Goal: Communication & Community: Ask a question

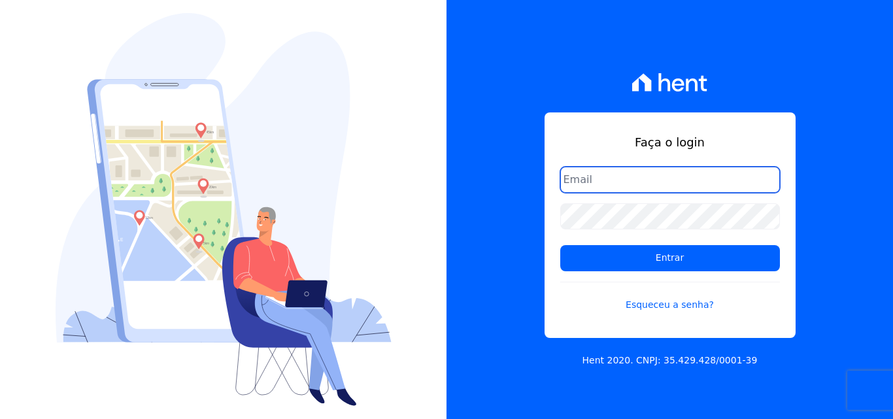
click at [659, 173] on input "email" at bounding box center [670, 180] width 220 height 26
type input "[EMAIL_ADDRESS][DOMAIN_NAME]"
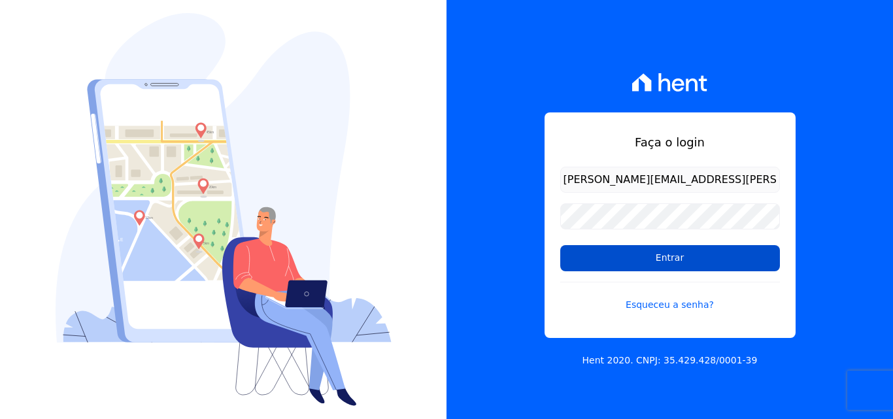
click at [613, 257] on input "Entrar" at bounding box center [670, 258] width 220 height 26
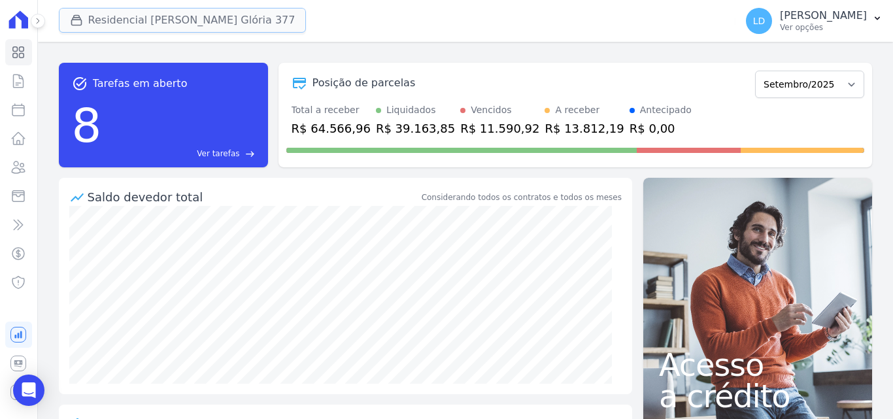
click at [118, 25] on button "Residencial [PERSON_NAME] Glória 377" at bounding box center [183, 20] width 248 height 25
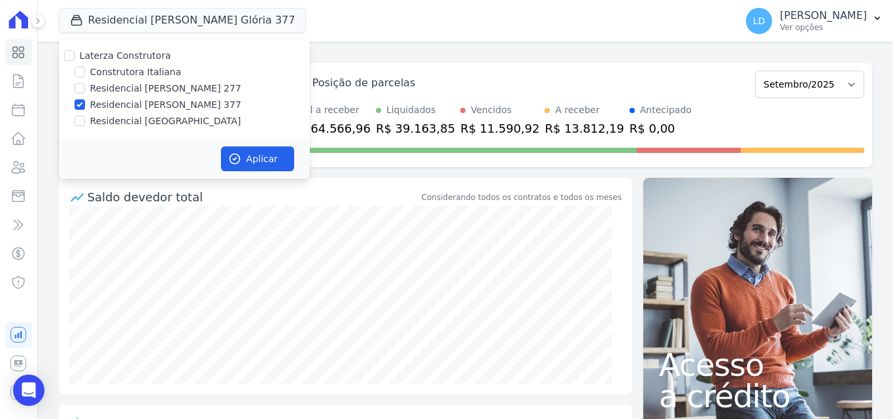
click at [127, 56] on label "Laterza Construtora" at bounding box center [125, 55] width 91 height 10
click at [75, 56] on input "Laterza Construtora" at bounding box center [69, 55] width 10 height 10
checkbox input "true"
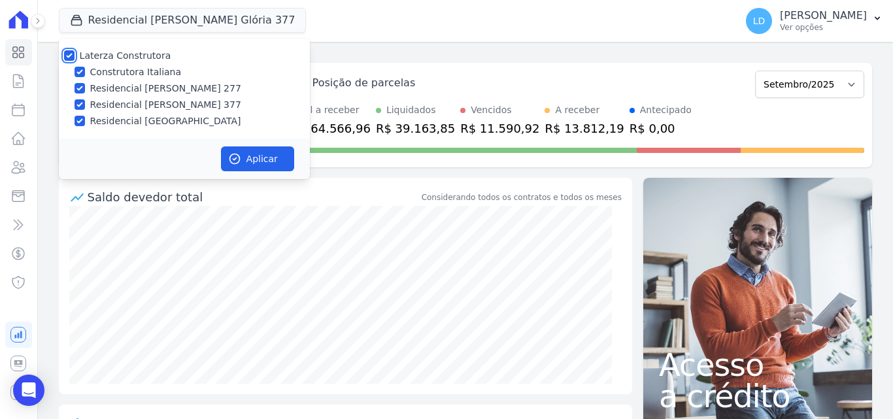
checkbox input "true"
click at [237, 154] on icon "button" at bounding box center [234, 159] width 10 height 10
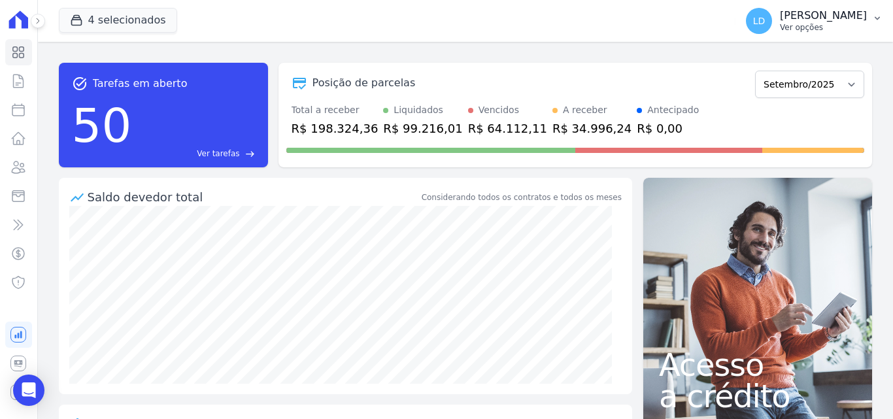
click at [810, 29] on p "Ver opções" at bounding box center [823, 27] width 87 height 10
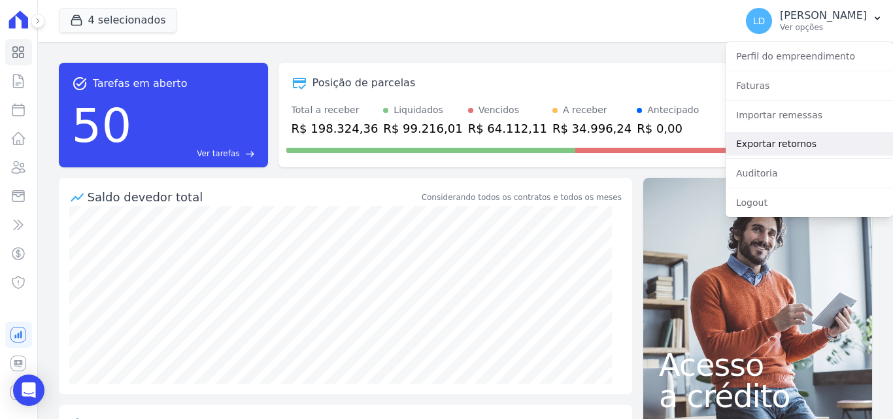
click at [799, 153] on link "Exportar retornos" at bounding box center [808, 144] width 167 height 24
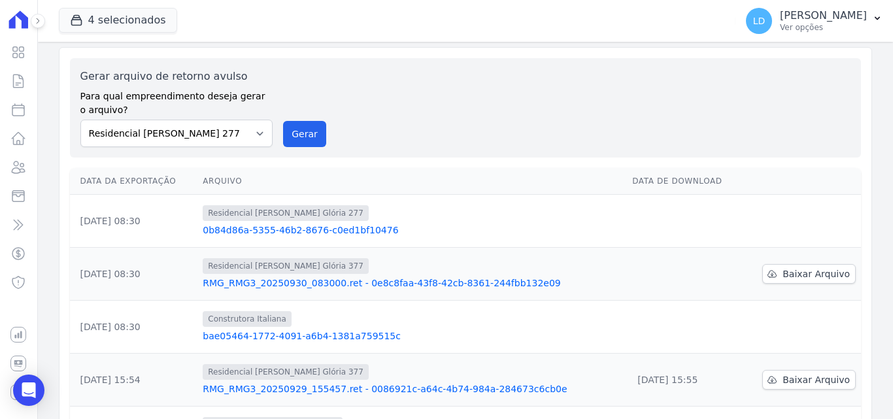
scroll to position [65, 0]
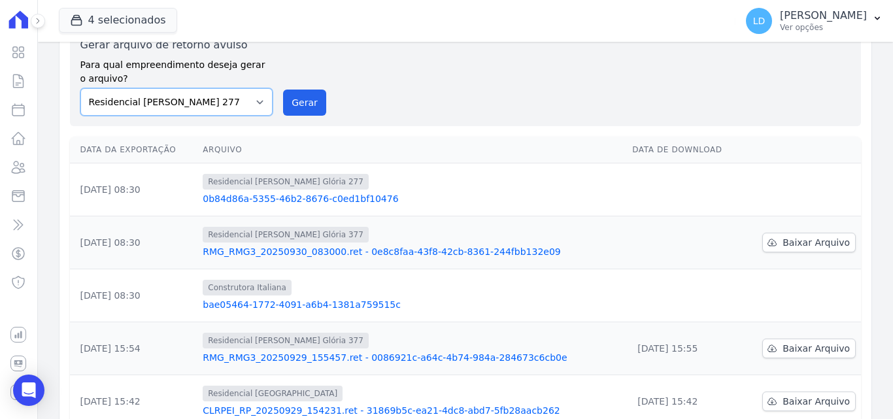
click at [255, 112] on select "Construtora Italiana Residencial [PERSON_NAME] 277 Residencial [PERSON_NAME][ST…" at bounding box center [176, 101] width 193 height 27
select select "29fc0423-bfd4-480a-835e-7e440cfe6eb8"
click at [80, 88] on select "Construtora Italiana Residencial [PERSON_NAME] 277 Residencial [PERSON_NAME][ST…" at bounding box center [176, 101] width 193 height 27
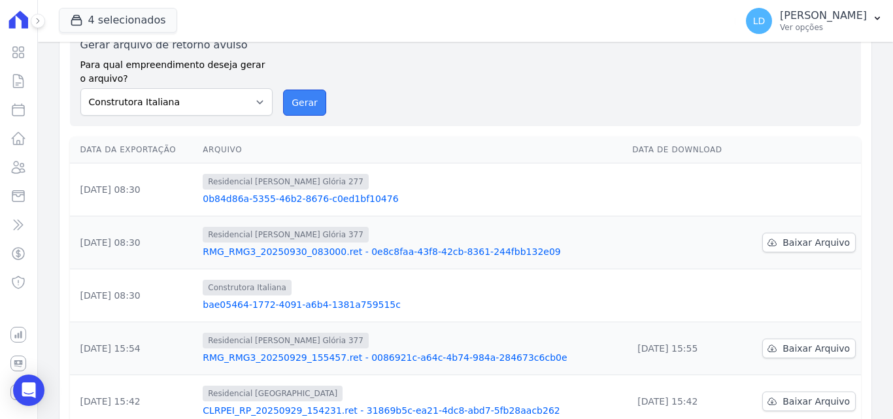
click at [318, 101] on button "Gerar" at bounding box center [304, 103] width 43 height 26
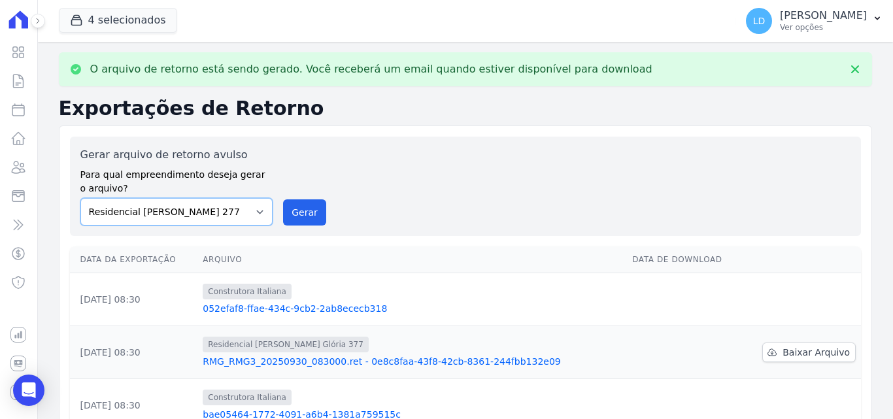
click at [153, 215] on select "Construtora Italiana Residencial [PERSON_NAME] 277 Residencial [PERSON_NAME][ST…" at bounding box center [176, 211] width 193 height 27
click at [80, 198] on select "Construtora Italiana Residencial [PERSON_NAME] 277 Residencial [PERSON_NAME][ST…" at bounding box center [176, 211] width 193 height 27
click at [305, 207] on button "Gerar" at bounding box center [304, 212] width 43 height 26
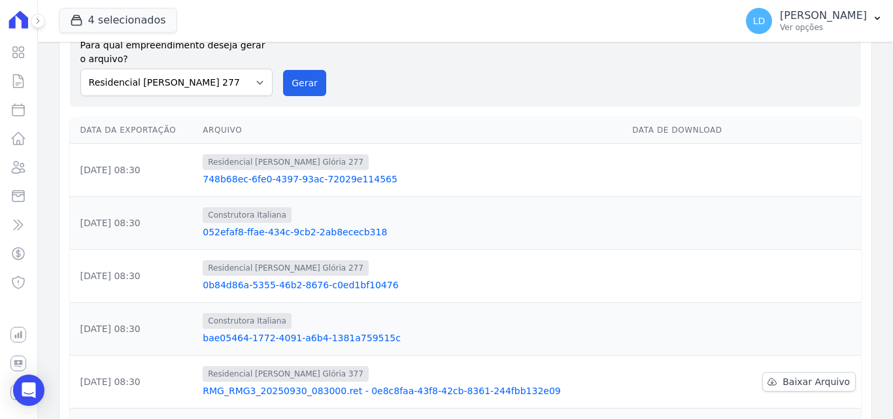
scroll to position [131, 0]
click at [196, 83] on select "Construtora Italiana Residencial [PERSON_NAME] 277 Residencial [PERSON_NAME][ST…" at bounding box center [176, 80] width 193 height 27
select select "0cd9190e-dfd9-46e5-afc8-7298ef4c0c2b"
click at [80, 67] on select "Construtora Italiana Residencial [PERSON_NAME] 277 Residencial [PERSON_NAME][ST…" at bounding box center [176, 80] width 193 height 27
click at [308, 82] on button "Gerar" at bounding box center [304, 82] width 43 height 26
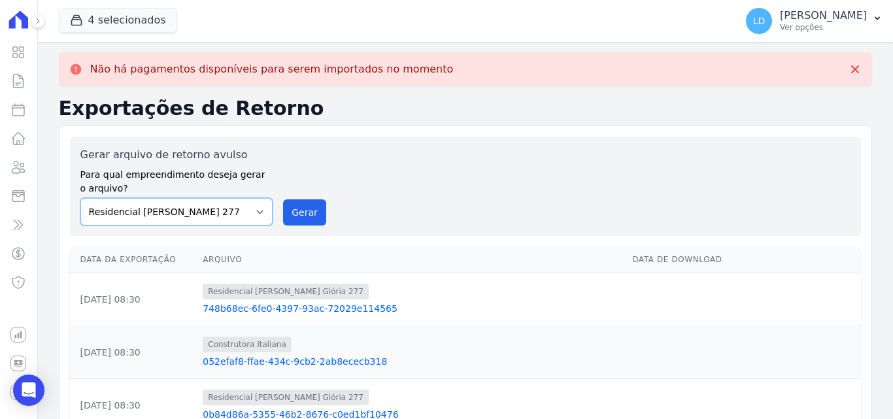
drag, startPoint x: 204, startPoint y: 214, endPoint x: 200, endPoint y: 225, distance: 11.8
click at [204, 214] on select "Construtora Italiana Residencial [PERSON_NAME] 277 Residencial [PERSON_NAME][ST…" at bounding box center [176, 211] width 193 height 27
select select "6440c0a1-232b-4aa1-adfe-88cb95fffe46"
click at [80, 198] on select "Construtora Italiana Residencial [PERSON_NAME] 277 Residencial [PERSON_NAME][ST…" at bounding box center [176, 211] width 193 height 27
click at [290, 210] on button "Gerar" at bounding box center [304, 212] width 43 height 26
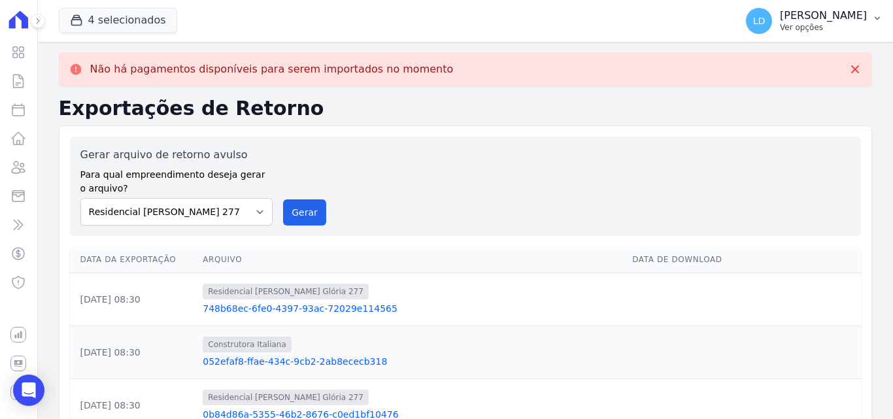
click at [813, 26] on p "Ver opções" at bounding box center [823, 27] width 87 height 10
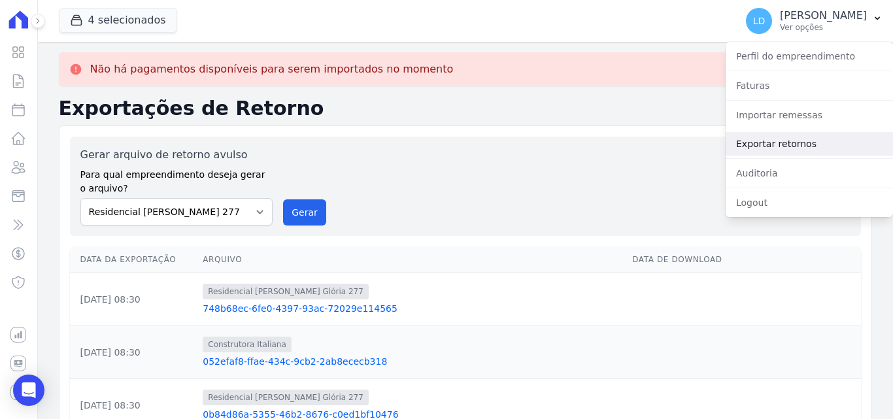
click at [785, 148] on link "Exportar retornos" at bounding box center [808, 144] width 167 height 24
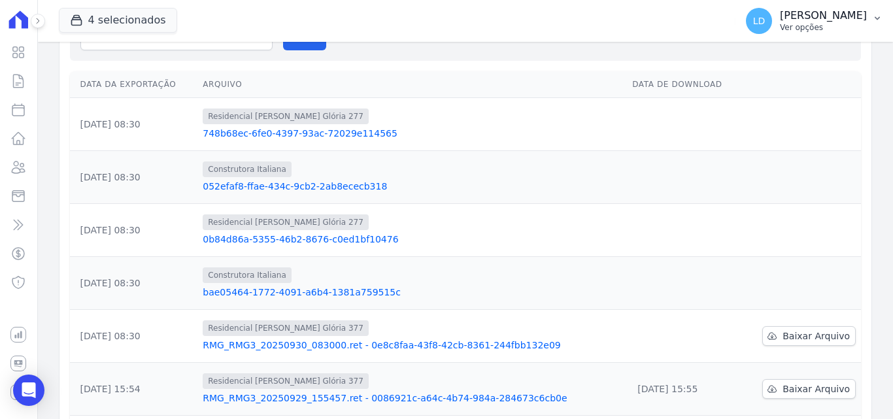
click at [801, 20] on p "[PERSON_NAME]" at bounding box center [823, 15] width 87 height 13
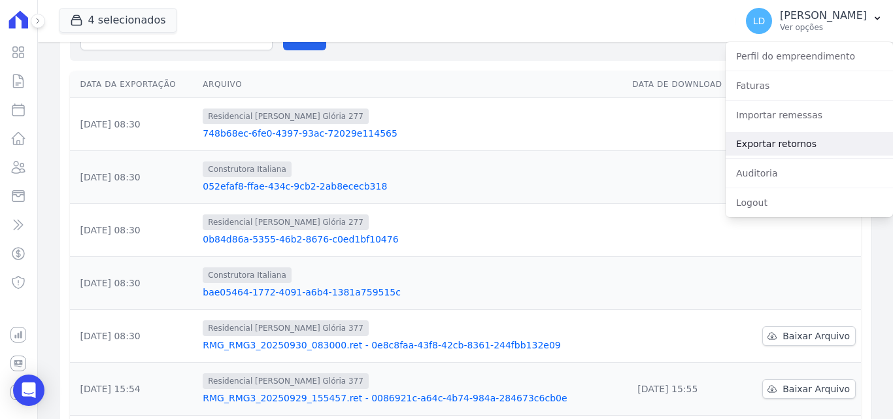
click at [797, 142] on link "Exportar retornos" at bounding box center [808, 144] width 167 height 24
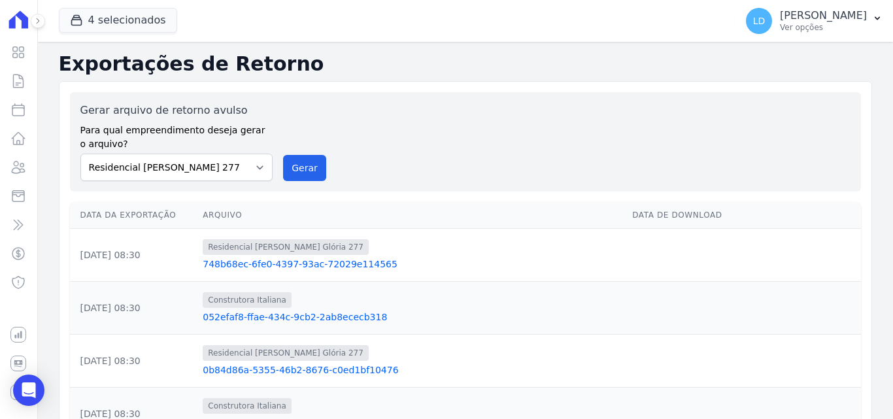
click at [800, 145] on div "Gerar arquivo de retorno avulso Para qual empreendimento deseja gerar o arquivo…" at bounding box center [465, 142] width 770 height 78
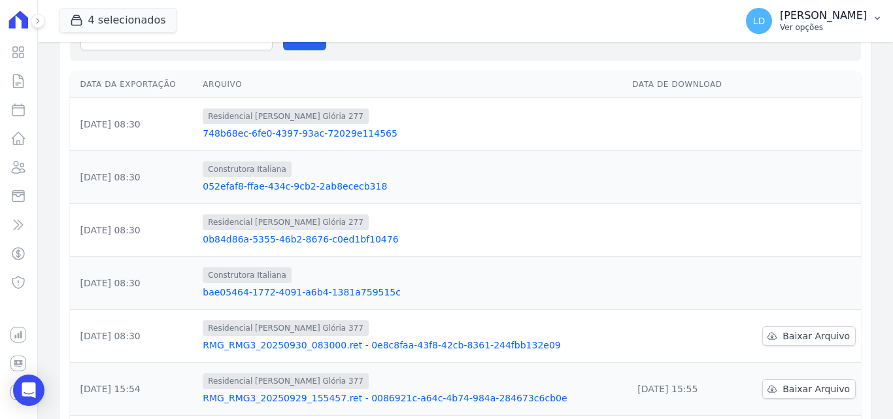
click at [840, 18] on p "[PERSON_NAME]" at bounding box center [823, 15] width 87 height 13
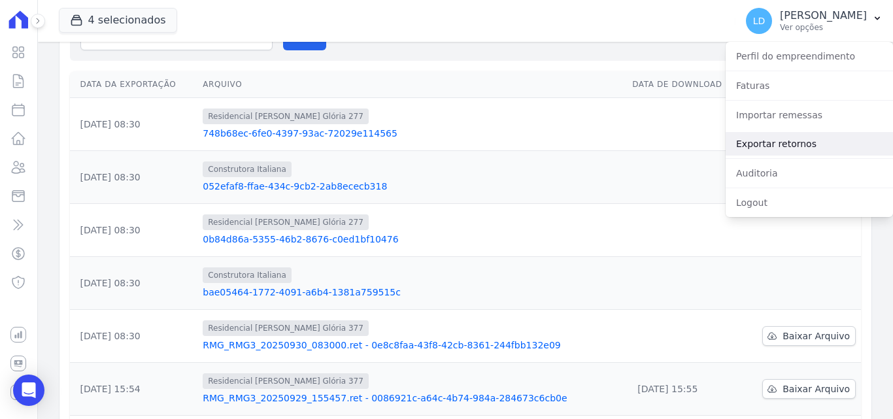
click at [802, 138] on link "Exportar retornos" at bounding box center [808, 144] width 167 height 24
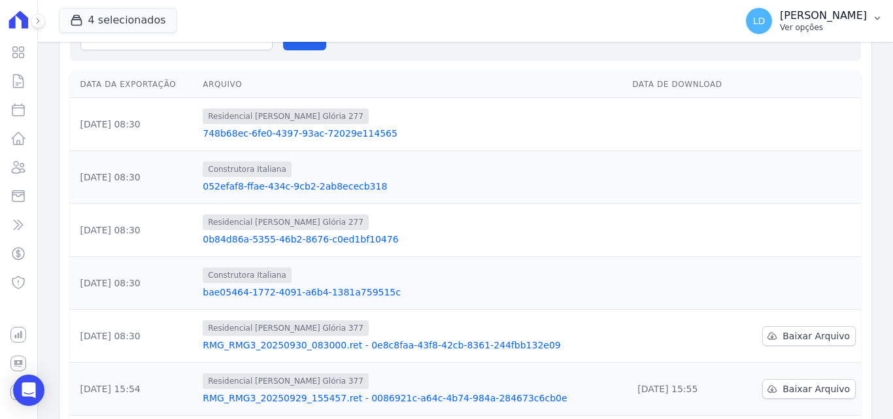
click at [820, 19] on p "[PERSON_NAME]" at bounding box center [823, 15] width 87 height 13
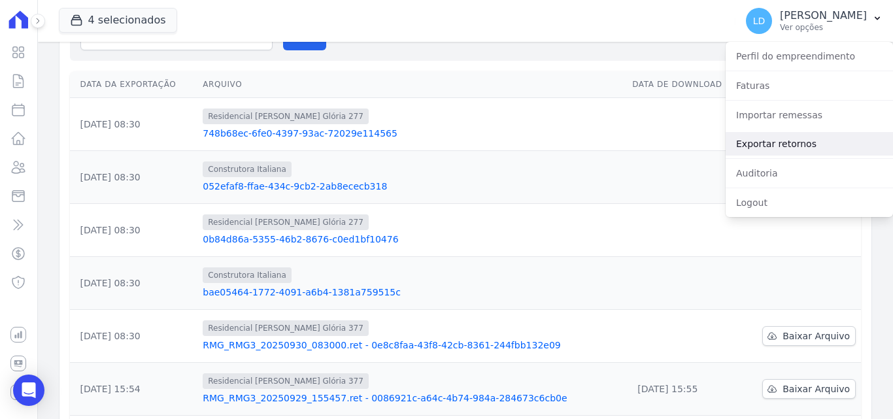
click at [792, 140] on link "Exportar retornos" at bounding box center [808, 144] width 167 height 24
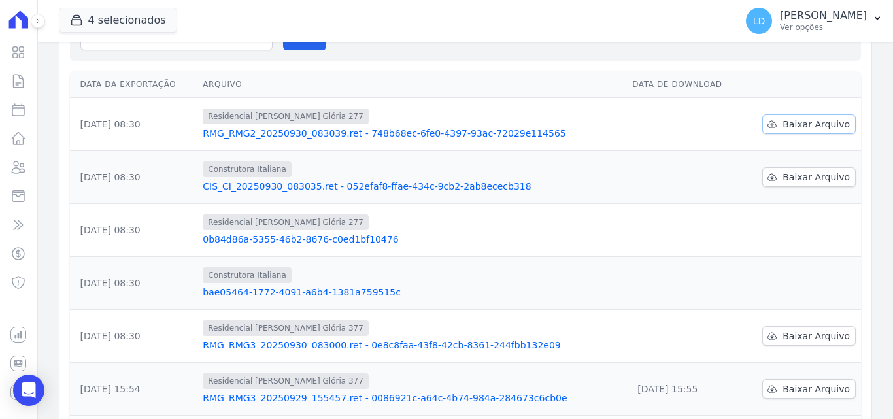
click at [790, 130] on span "Baixar Arquivo" at bounding box center [815, 124] width 67 height 13
click at [821, 27] on p "Ver opções" at bounding box center [823, 27] width 87 height 10
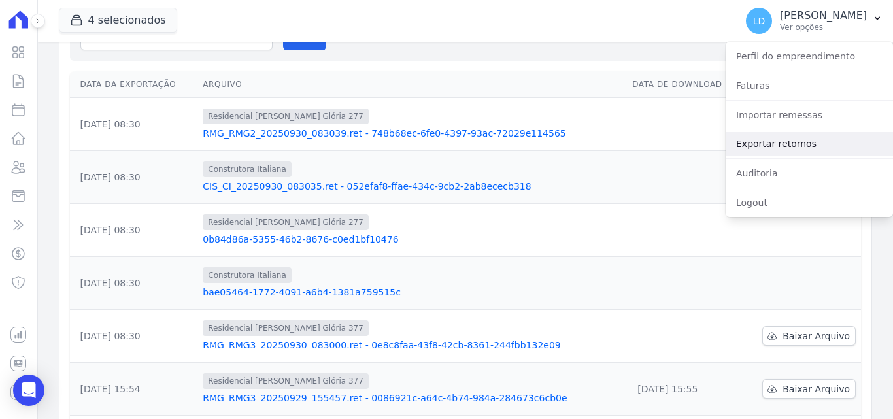
click at [803, 143] on link "Exportar retornos" at bounding box center [808, 144] width 167 height 24
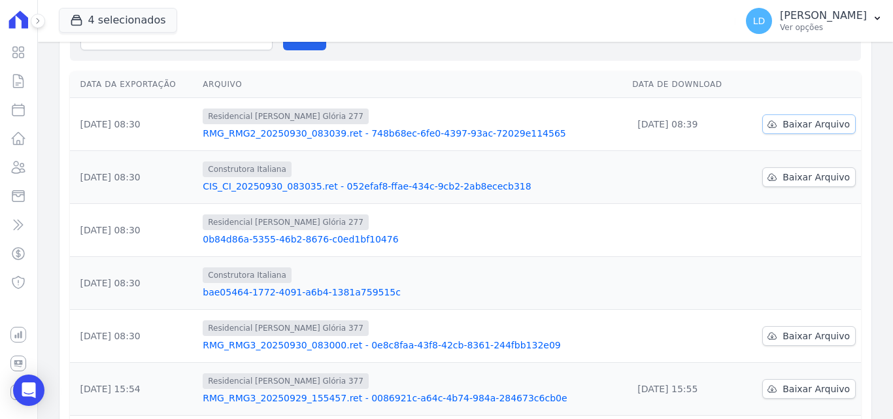
click at [803, 120] on span "Baixar Arquivo" at bounding box center [815, 124] width 67 height 13
click at [778, 178] on link "Baixar Arquivo" at bounding box center [808, 177] width 93 height 20
click at [799, 339] on span "Baixar Arquivo" at bounding box center [815, 335] width 67 height 13
drag, startPoint x: 523, startPoint y: 303, endPoint x: 553, endPoint y: 265, distance: 47.5
click at [523, 303] on td "Construtora Italiana bae05464-1772-4091-a6b4-1381a759515c" at bounding box center [411, 283] width 429 height 53
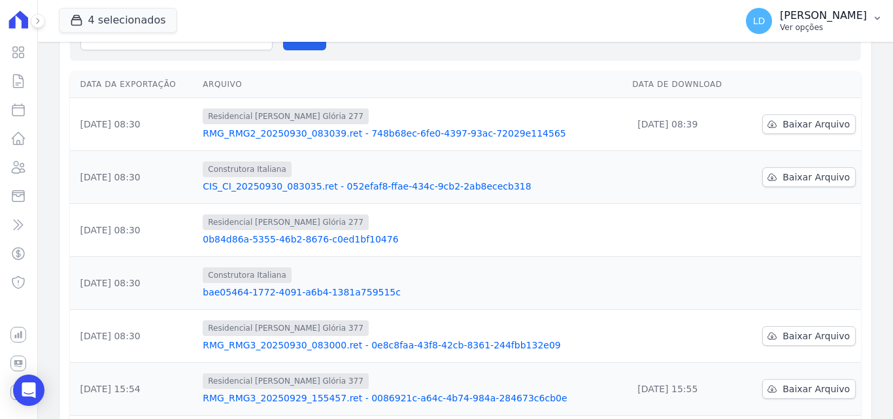
click at [794, 31] on div "LD [PERSON_NAME] Ver opções" at bounding box center [806, 21] width 121 height 26
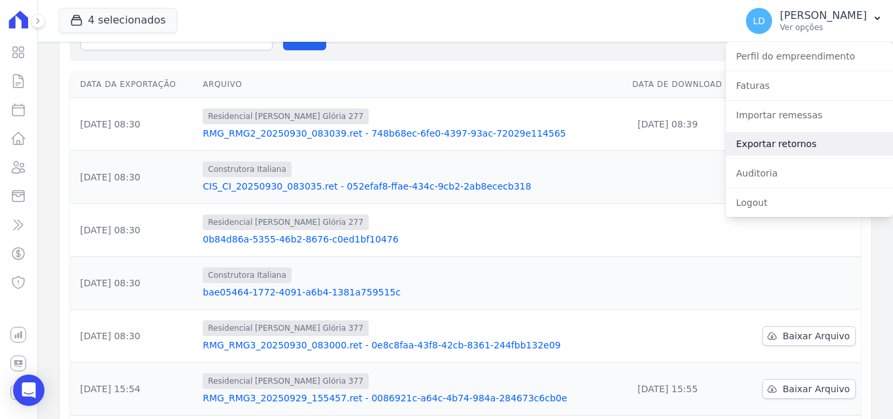
click at [803, 137] on link "Exportar retornos" at bounding box center [808, 144] width 167 height 24
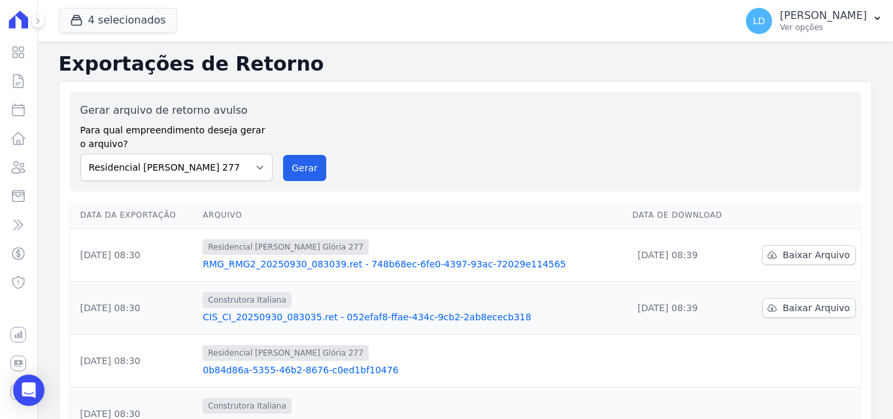
scroll to position [196, 0]
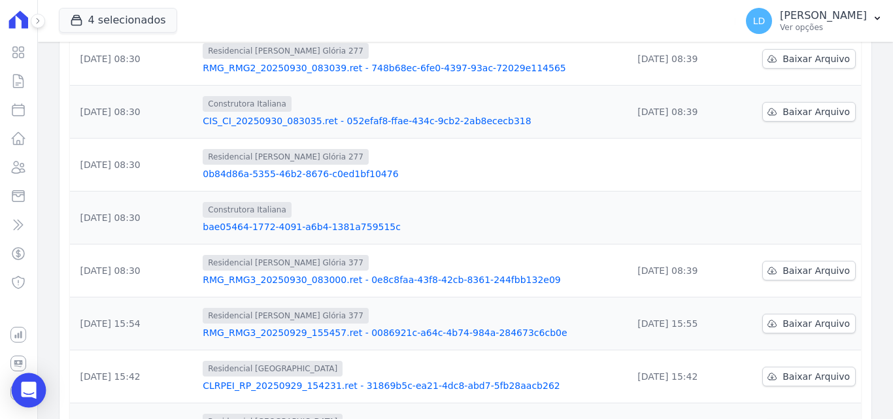
click at [39, 389] on div "Open Intercom Messenger" at bounding box center [29, 390] width 35 height 35
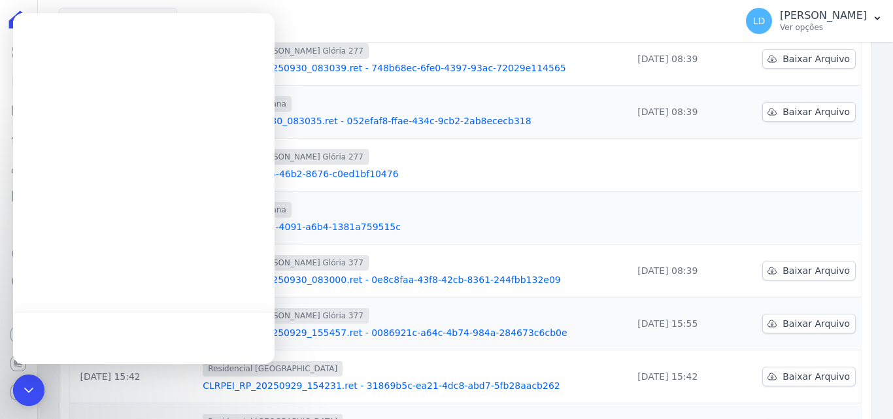
scroll to position [0, 0]
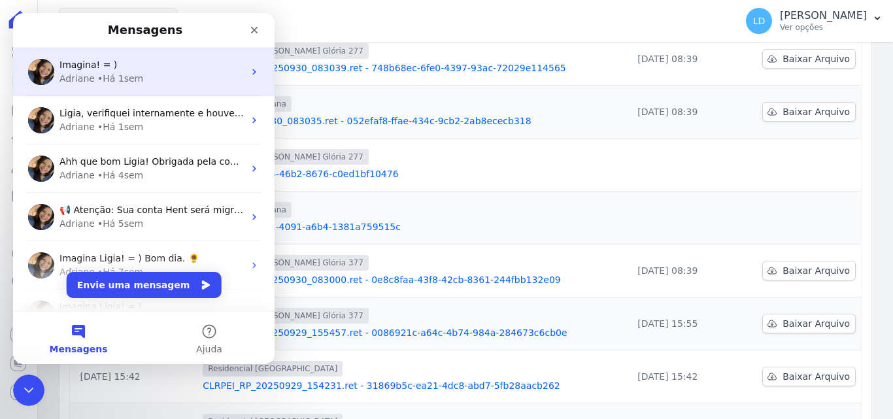
click at [163, 79] on div "Adriane • Há 1sem" at bounding box center [151, 79] width 184 height 14
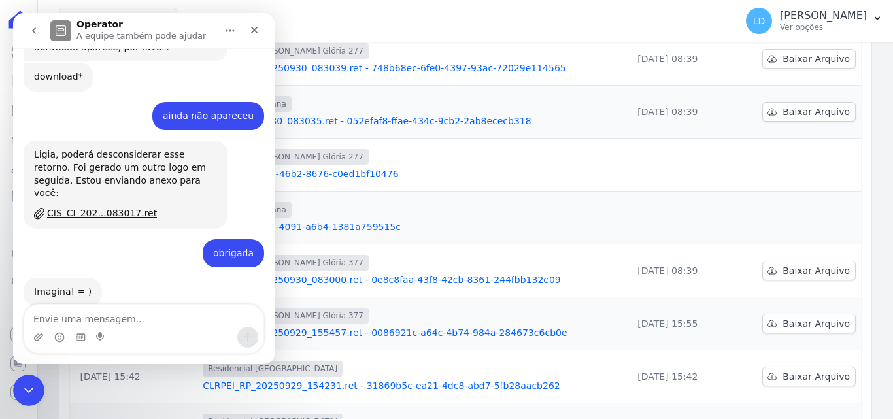
scroll to position [381, 0]
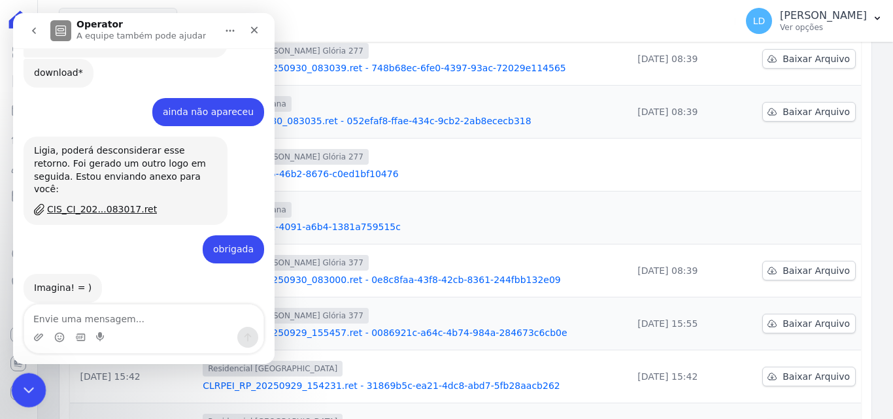
click at [29, 384] on icon "Encerramento do Messenger da Intercom" at bounding box center [27, 388] width 16 height 16
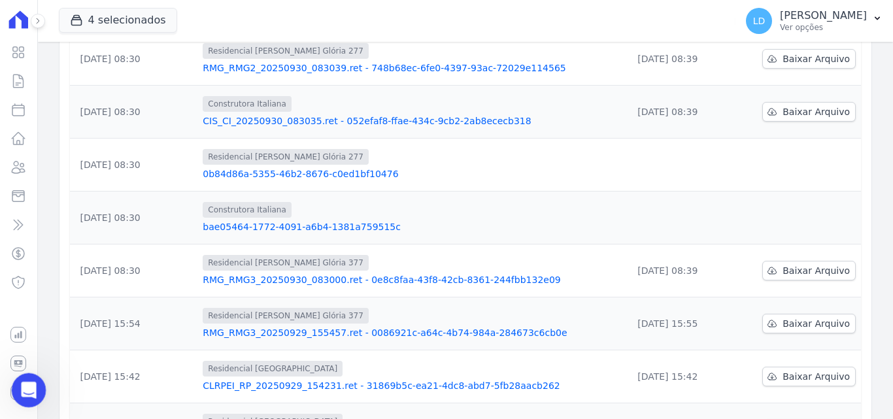
click at [24, 380] on icon "Abertura do Messenger da Intercom" at bounding box center [27, 389] width 22 height 22
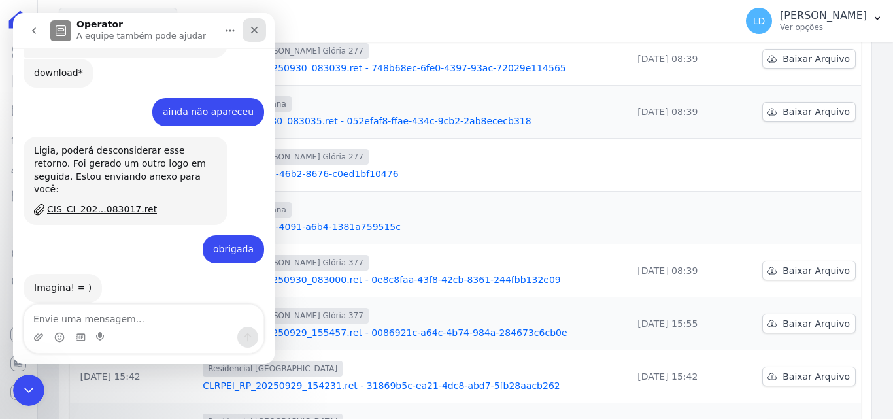
drag, startPoint x: 253, startPoint y: 24, endPoint x: 159, endPoint y: 78, distance: 108.3
click at [253, 24] on div "Fechar" at bounding box center [254, 30] width 24 height 24
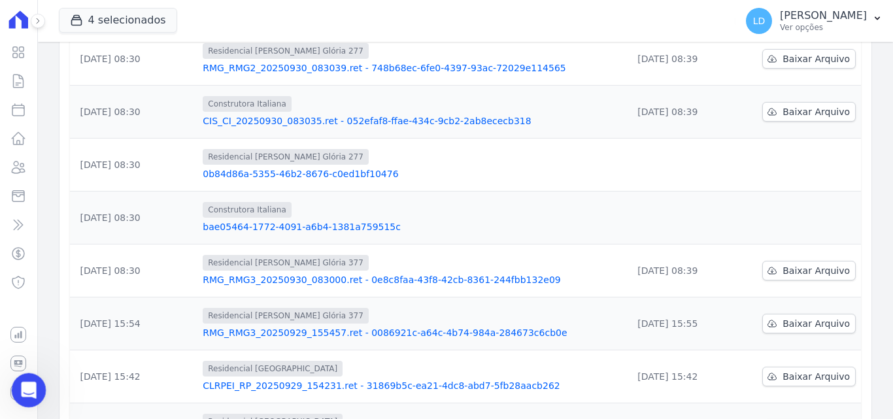
click at [24, 375] on div "Abertura do Messenger da Intercom" at bounding box center [26, 388] width 43 height 43
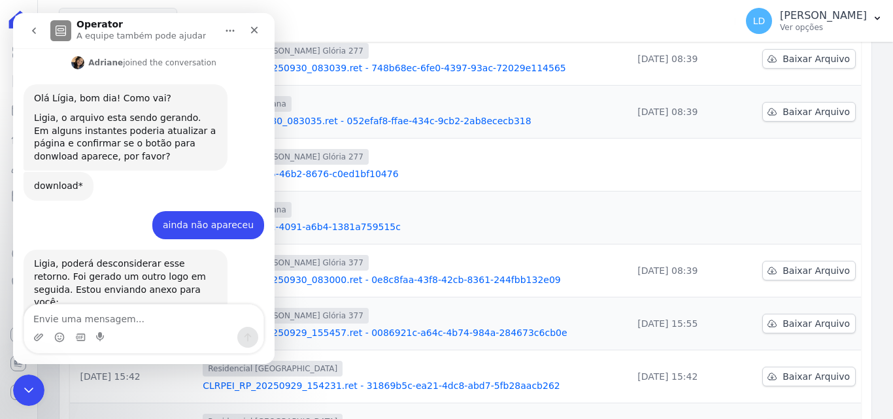
scroll to position [372, 0]
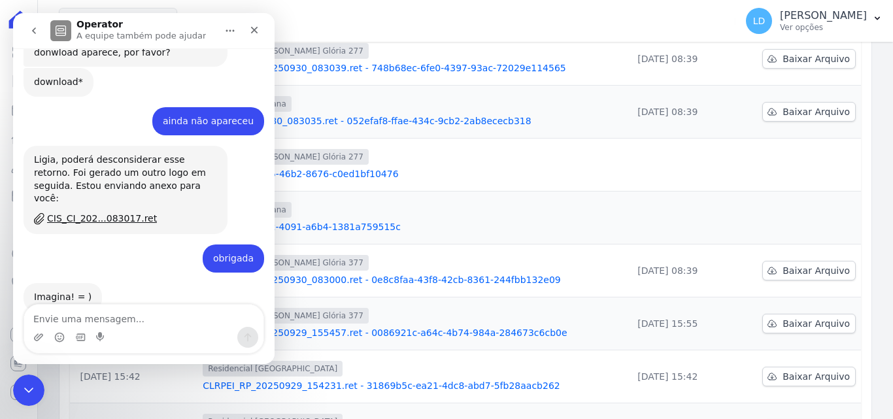
click at [33, 32] on icon "go back" at bounding box center [34, 30] width 4 height 7
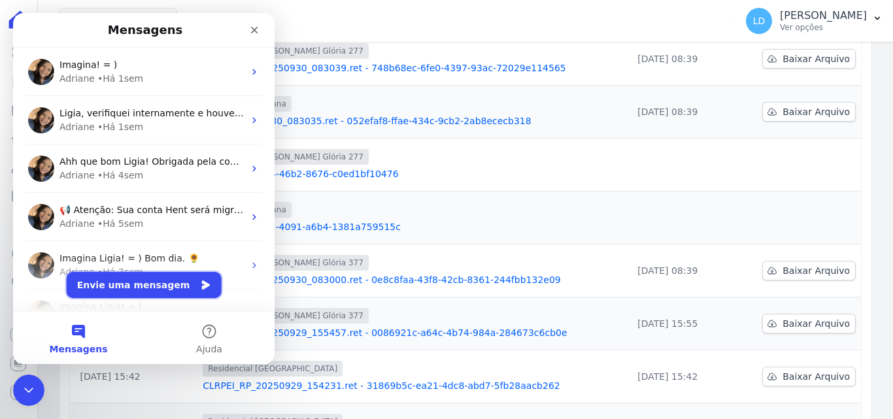
click at [133, 282] on button "Envie uma mensagem" at bounding box center [144, 285] width 155 height 26
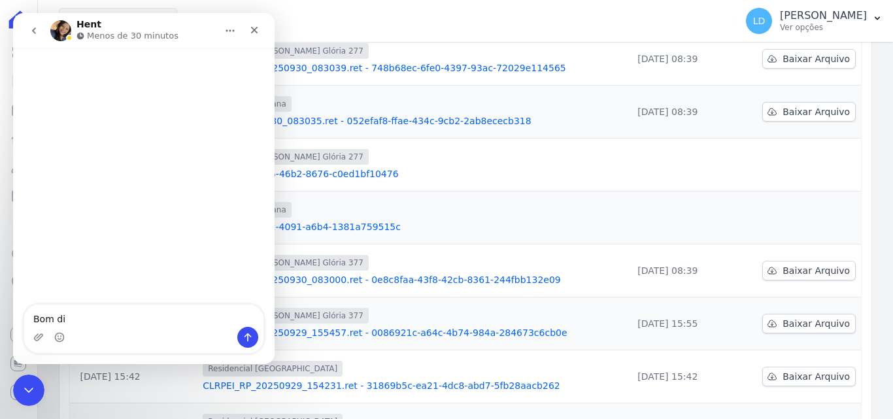
type textarea "Bom dia"
click at [195, 310] on textarea "Envie uma mensagem..." at bounding box center [143, 316] width 239 height 22
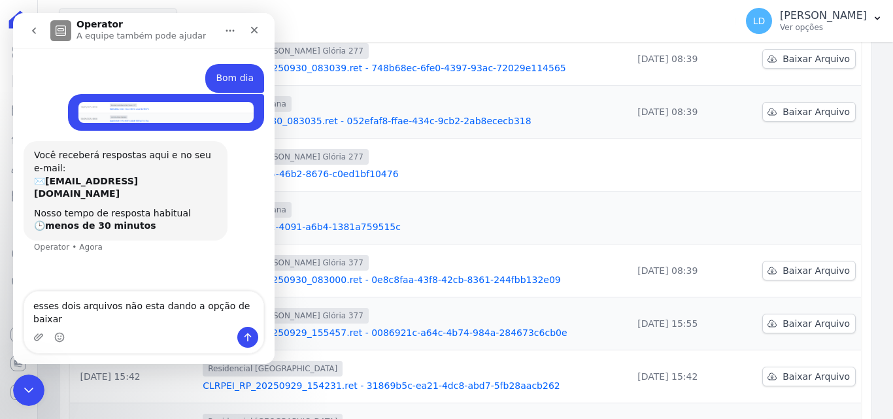
type textarea "esses dois arquivos não esta dando a opção de baixar"
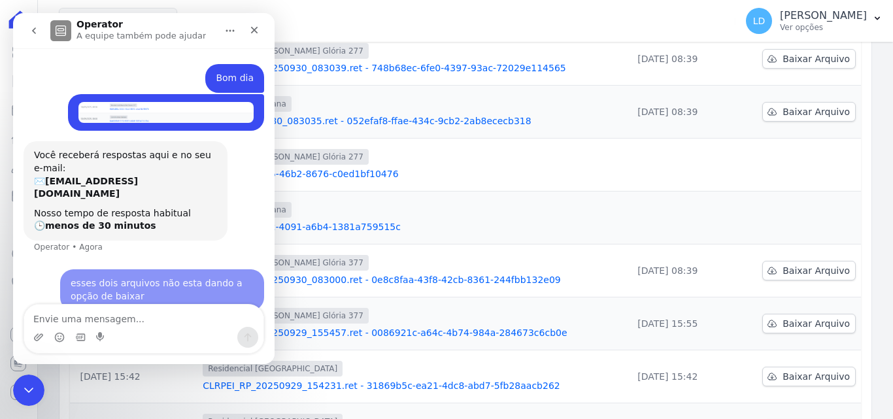
scroll to position [3, 0]
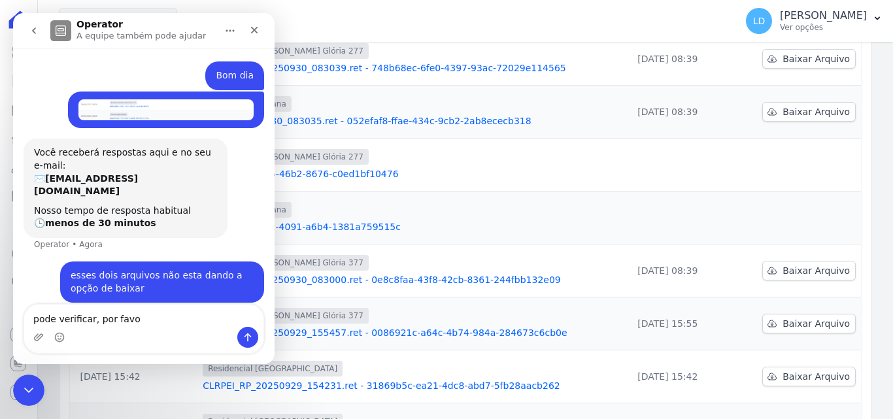
type textarea "pode verificar, por favor"
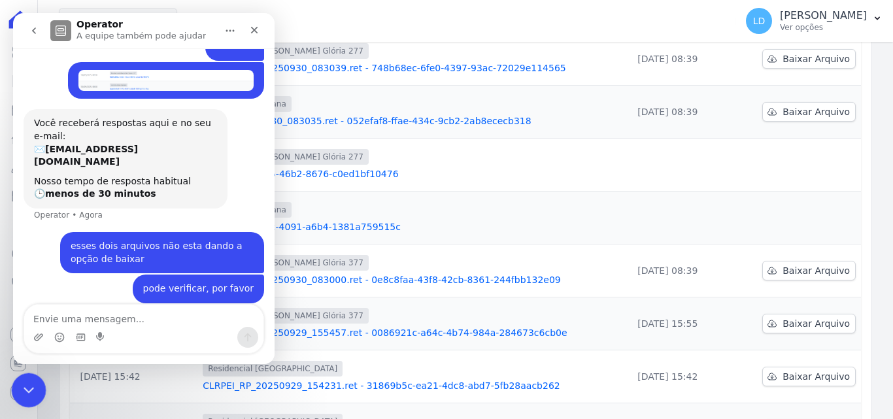
click at [16, 392] on div "Encerramento do Messenger da Intercom" at bounding box center [26, 388] width 31 height 31
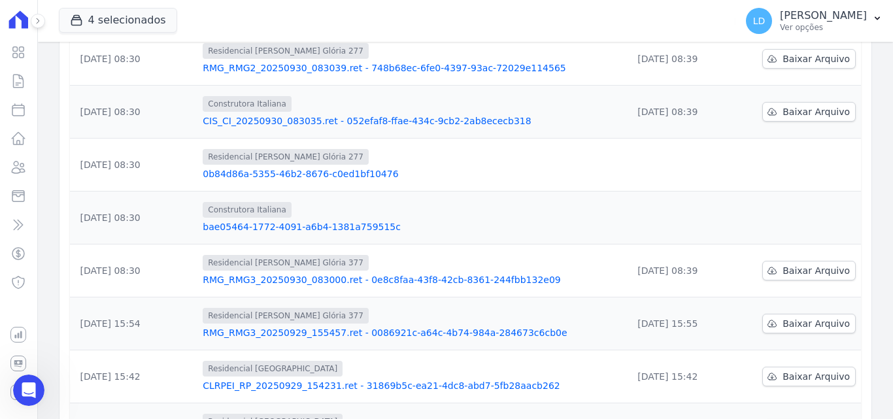
drag, startPoint x: 833, startPoint y: 18, endPoint x: 829, endPoint y: 92, distance: 74.0
click at [833, 21] on p "[PERSON_NAME]" at bounding box center [823, 15] width 87 height 13
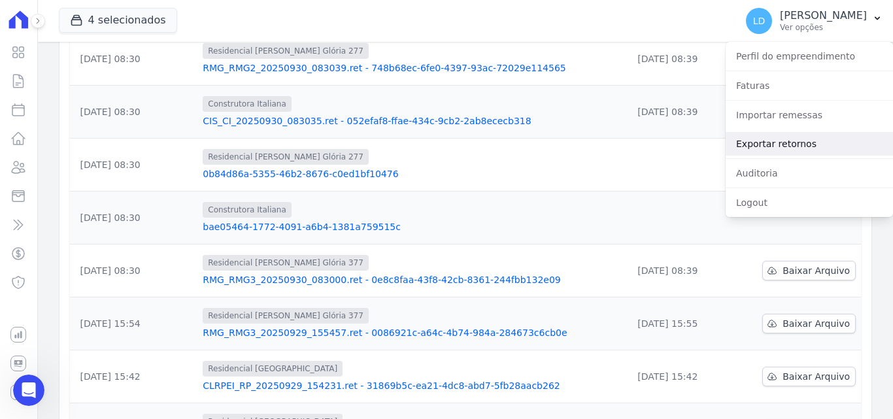
click at [813, 139] on link "Exportar retornos" at bounding box center [808, 144] width 167 height 24
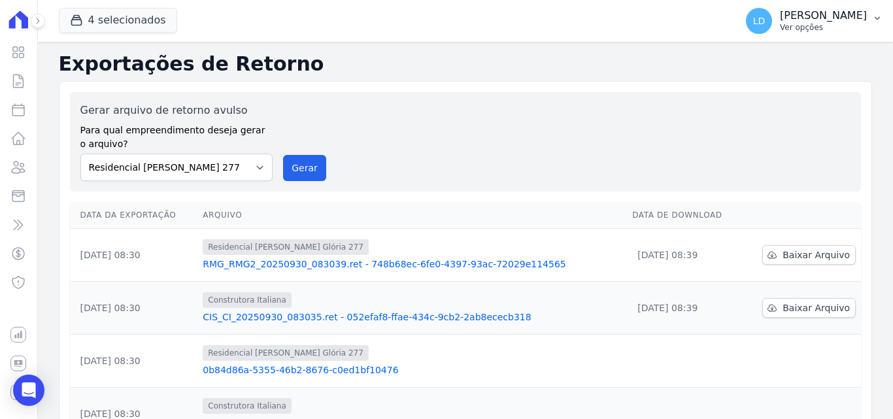
click at [814, 10] on p "[PERSON_NAME]" at bounding box center [823, 15] width 87 height 13
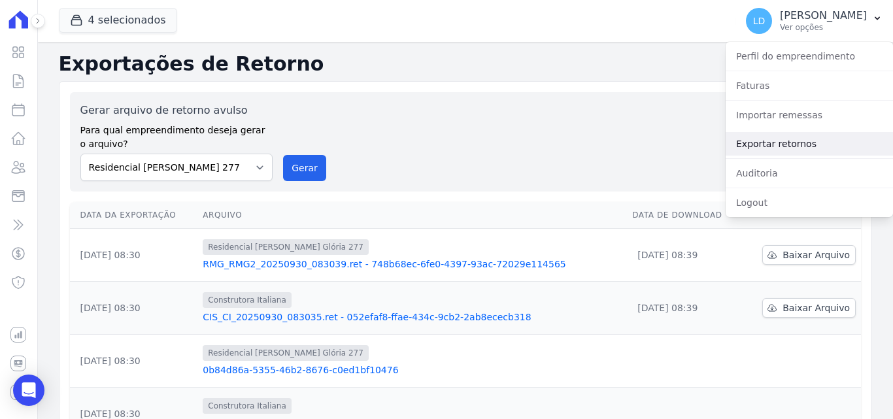
click at [784, 145] on link "Exportar retornos" at bounding box center [808, 144] width 167 height 24
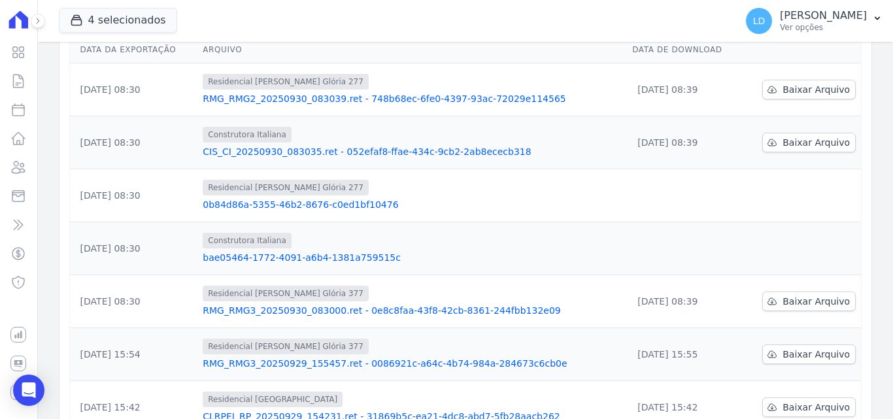
scroll to position [196, 0]
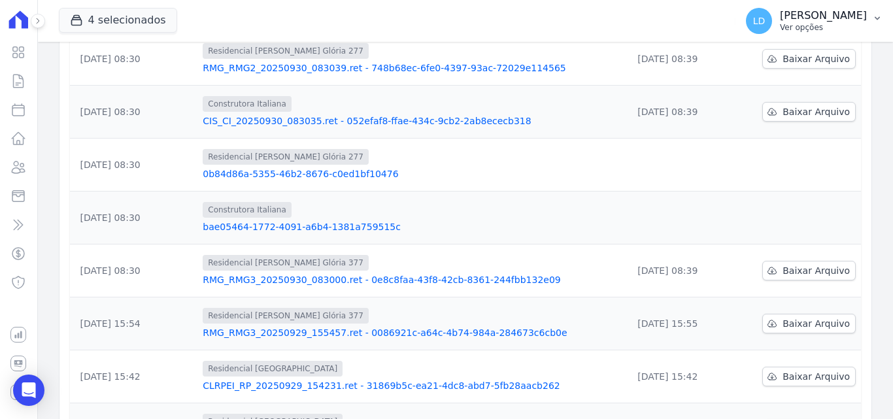
click at [855, 27] on p "Ver opções" at bounding box center [823, 27] width 87 height 10
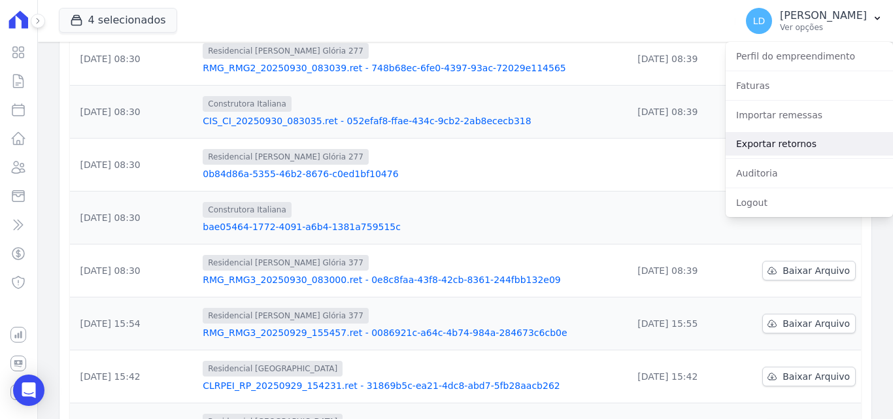
click at [786, 147] on link "Exportar retornos" at bounding box center [808, 144] width 167 height 24
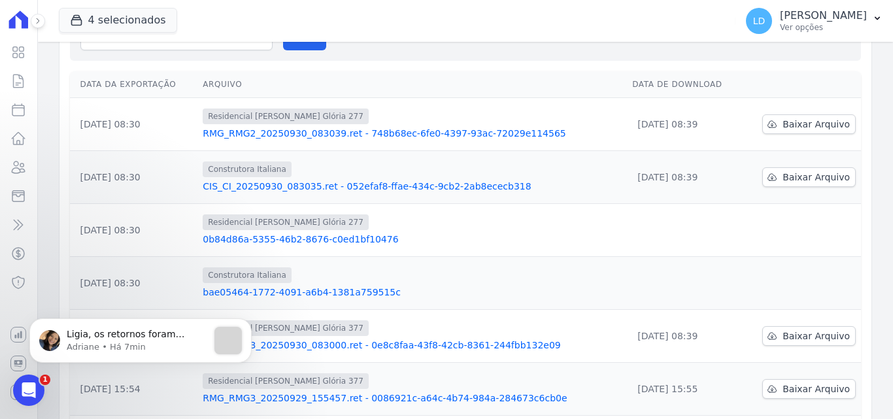
scroll to position [0, 0]
click at [31, 382] on icon "Abertura do Messenger da Intercom" at bounding box center [27, 389] width 22 height 22
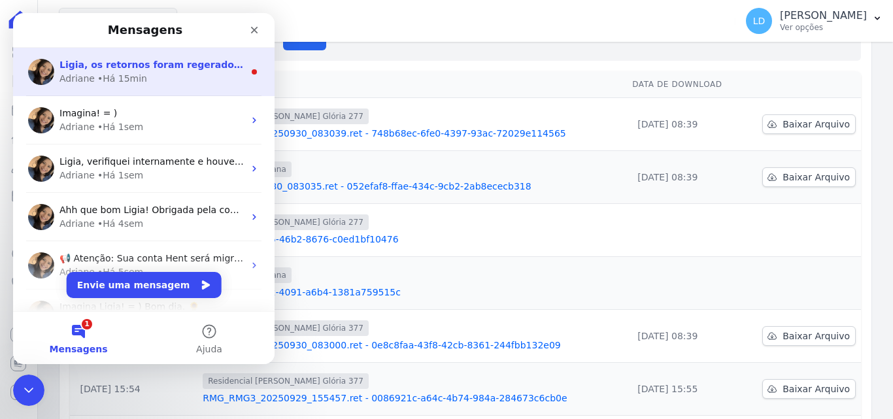
click at [115, 84] on div "• Há 15min" at bounding box center [122, 79] width 50 height 14
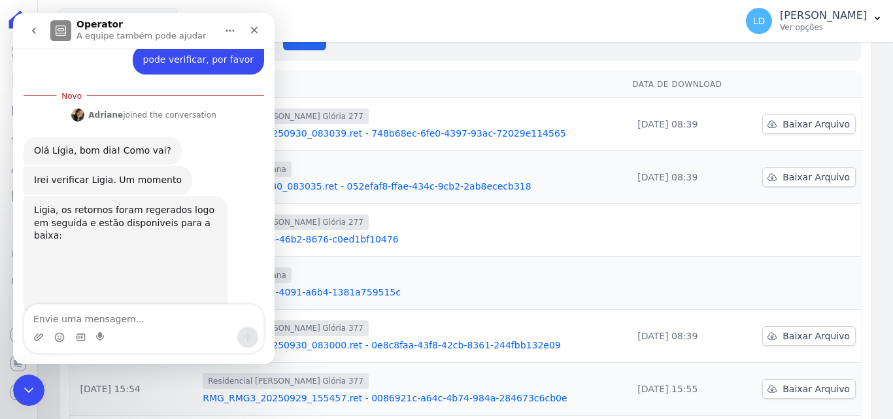
scroll to position [263, 0]
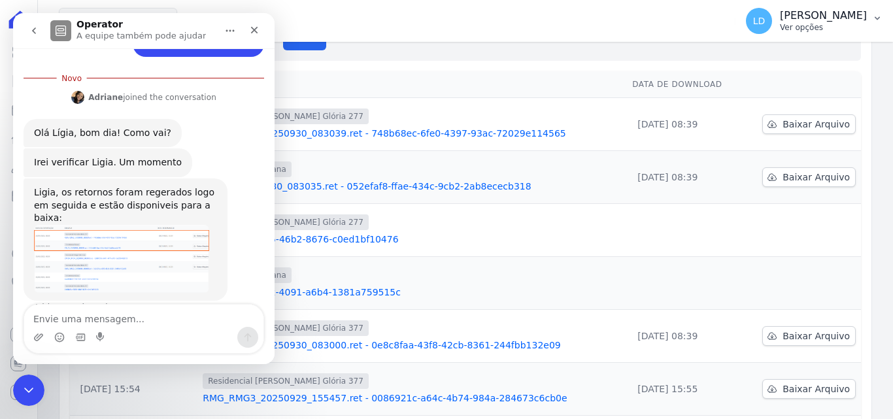
click at [814, 17] on p "[PERSON_NAME]" at bounding box center [823, 15] width 87 height 13
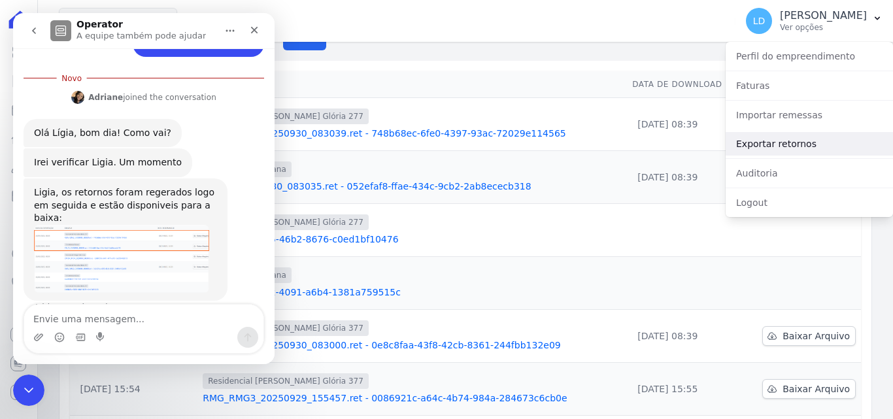
click at [787, 142] on link "Exportar retornos" at bounding box center [808, 144] width 167 height 24
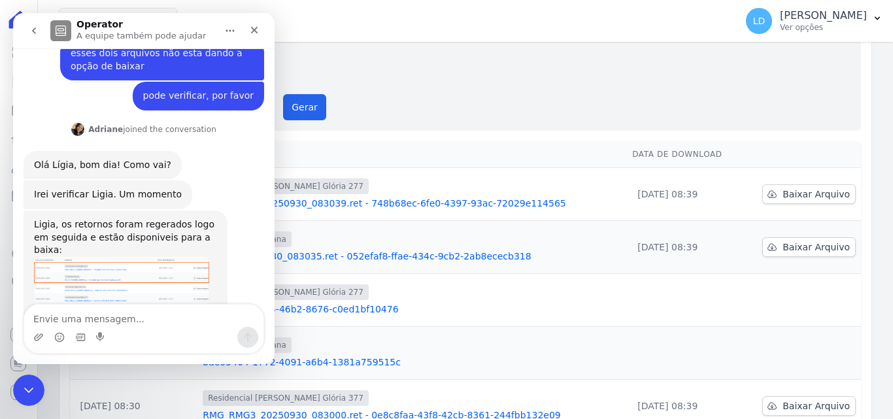
scroll to position [242, 0]
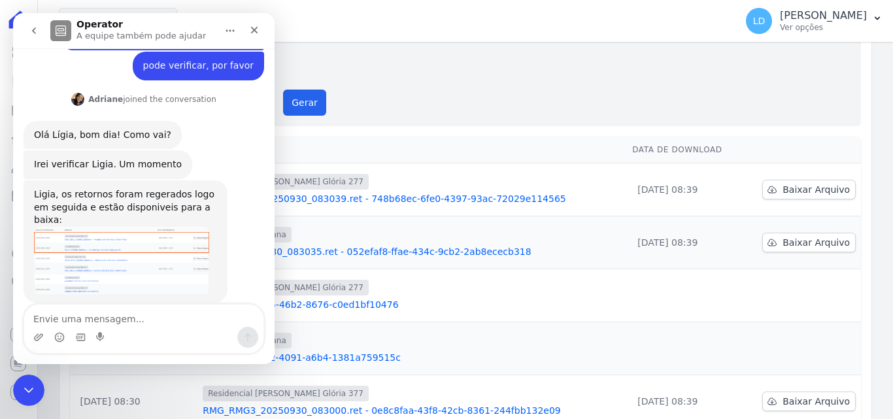
click at [555, 124] on div "Gerar arquivo de retorno avulso Para qual empreendimento deseja gerar o arquivo…" at bounding box center [465, 76] width 791 height 99
click at [135, 230] on img "Adriane diz…" at bounding box center [121, 261] width 175 height 69
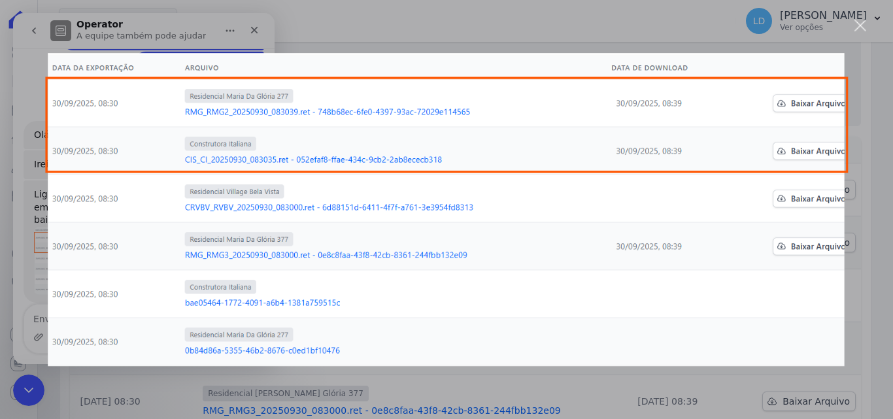
click at [458, 35] on div "Messenger da Intercom" at bounding box center [446, 209] width 893 height 419
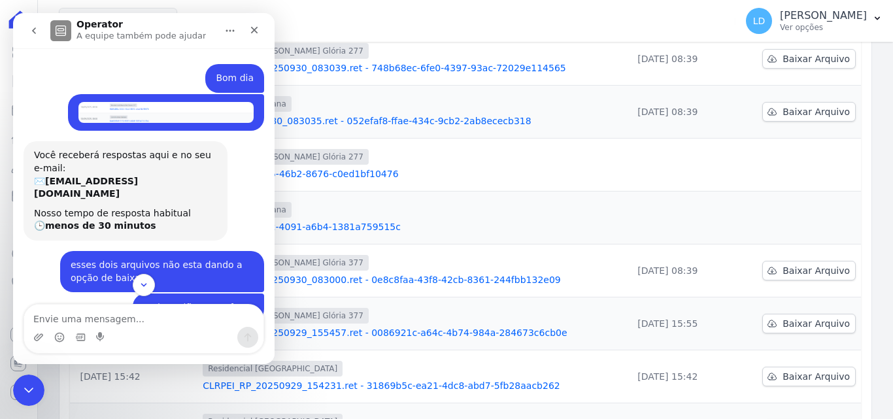
click at [134, 123] on img "Lígia diz…" at bounding box center [165, 113] width 175 height 22
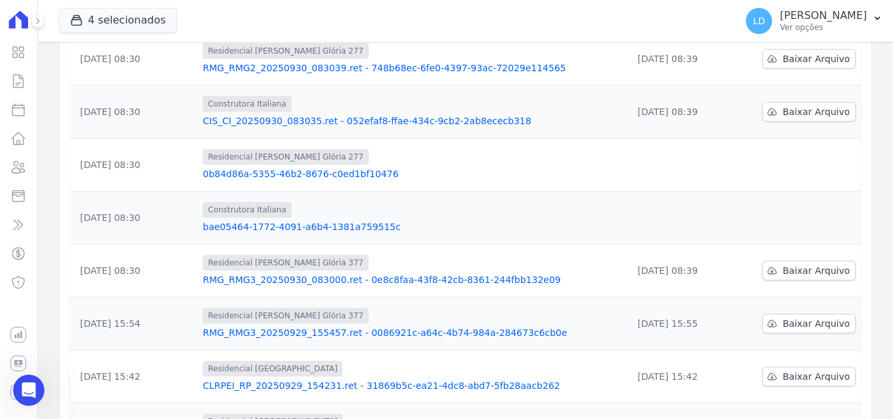
scroll to position [242, 0]
click at [11, 378] on html at bounding box center [26, 388] width 31 height 31
click at [14, 391] on div "Abertura do Messenger da Intercom" at bounding box center [26, 388] width 43 height 43
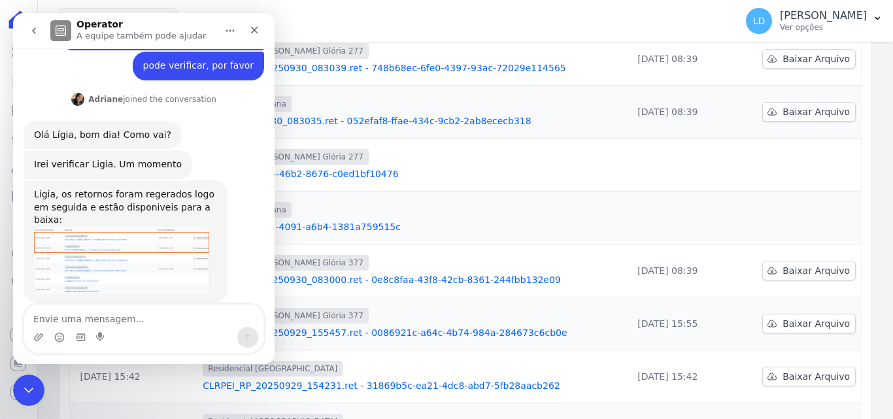
click at [89, 320] on textarea "Envie uma mensagem..." at bounding box center [143, 316] width 239 height 22
type textarea "o"
type textarea "e"
type textarea "o"
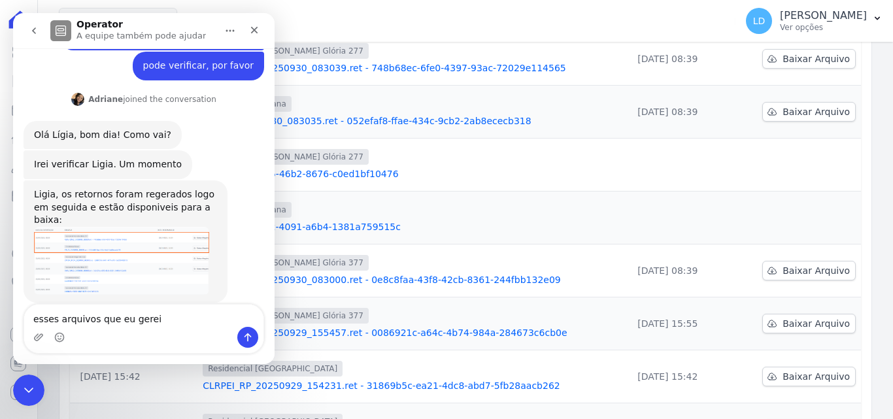
type textarea "esses arquivos que eu gerei"
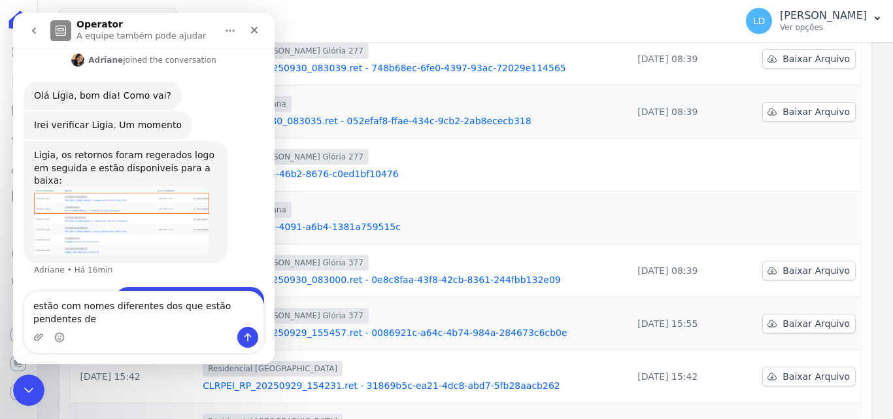
scroll to position [294, 0]
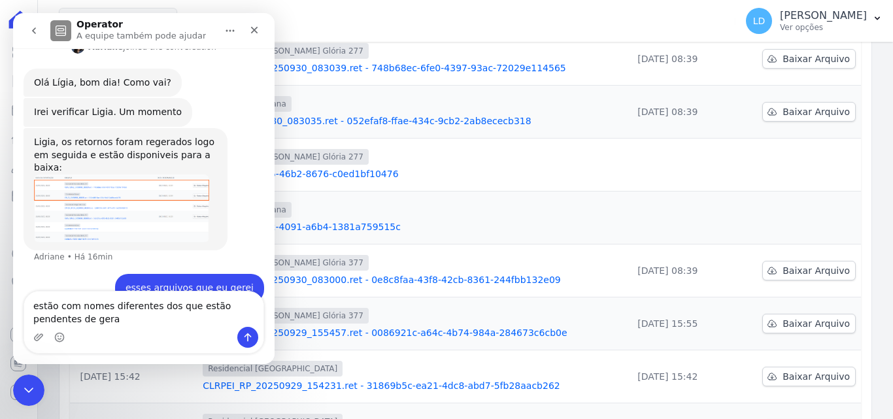
type textarea "estão com nomes diferentes dos que estão pendentes de gerar"
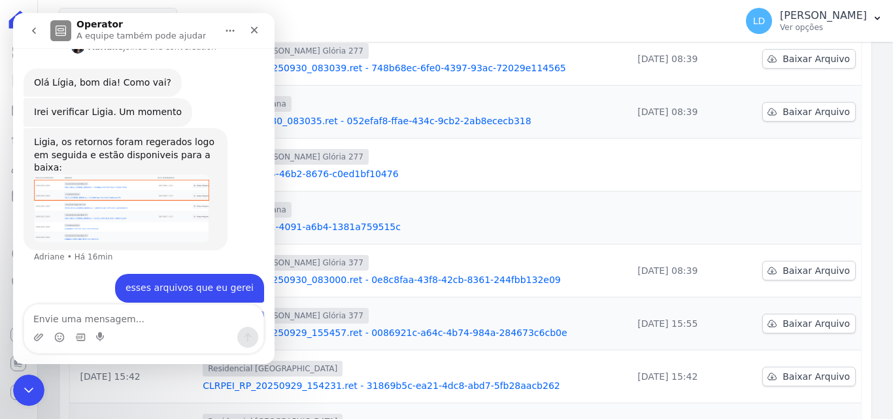
scroll to position [323, 0]
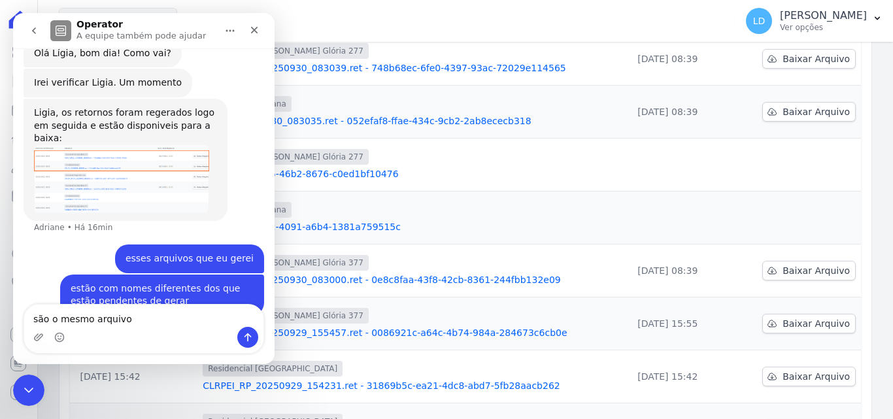
type textarea "são o mesmo arquivo ?"
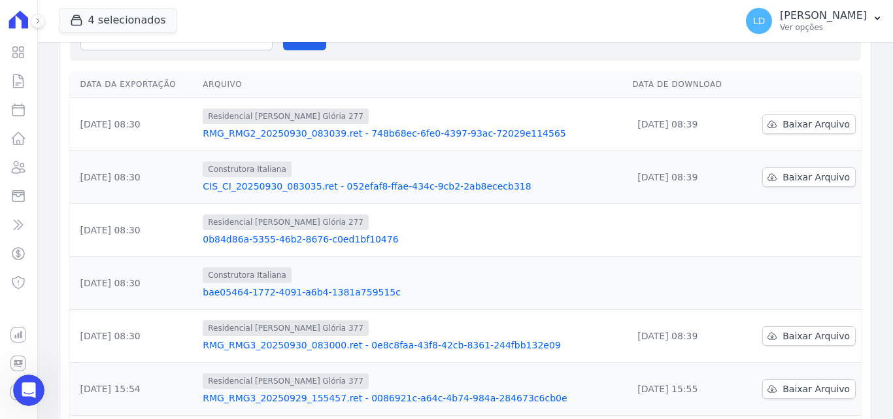
scroll to position [403, 0]
click at [40, 388] on div "Abertura do Messenger da Intercom" at bounding box center [26, 388] width 43 height 43
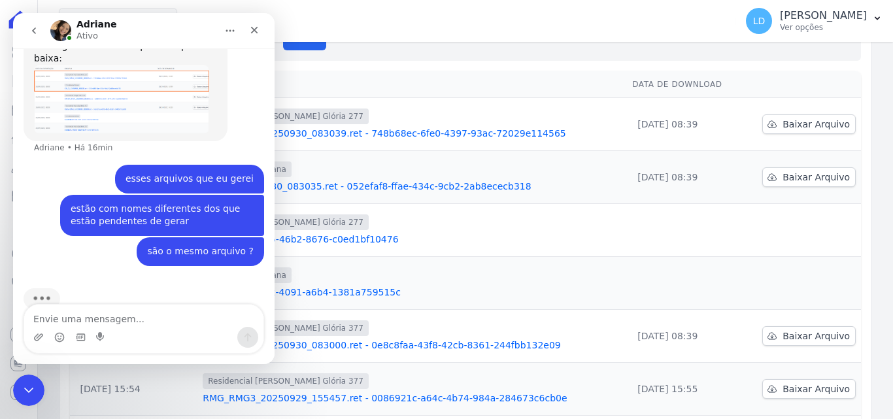
click at [93, 319] on textarea "Envie uma mensagem..." at bounding box center [143, 316] width 239 height 22
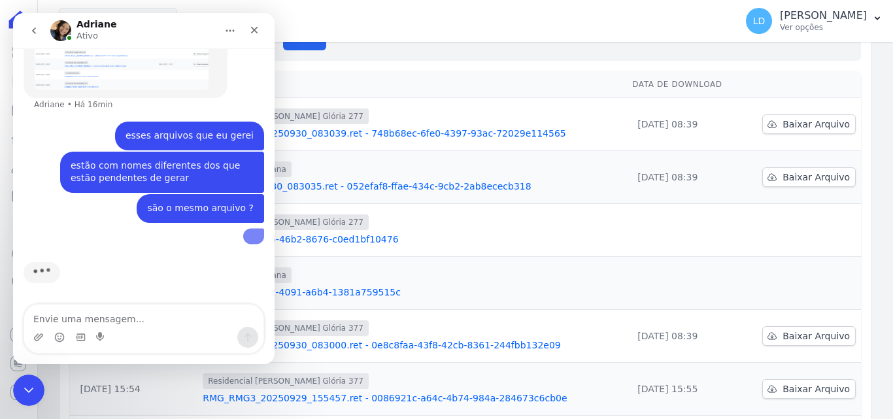
scroll to position [473, 0]
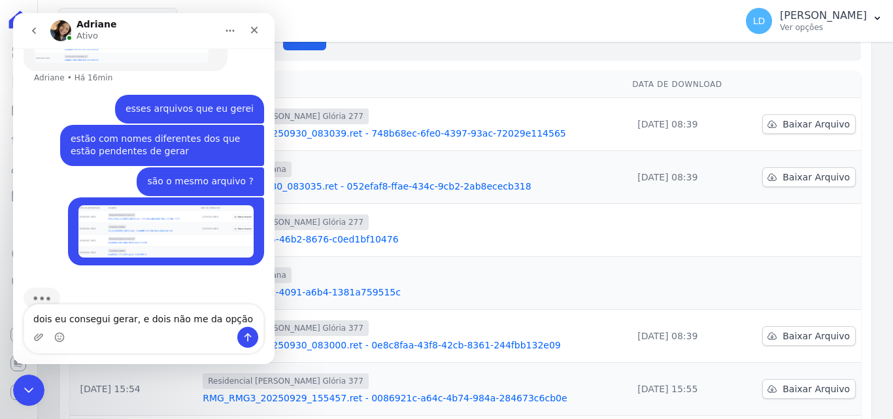
type textarea "dois eu consegui gerar, e dois não me da opção"
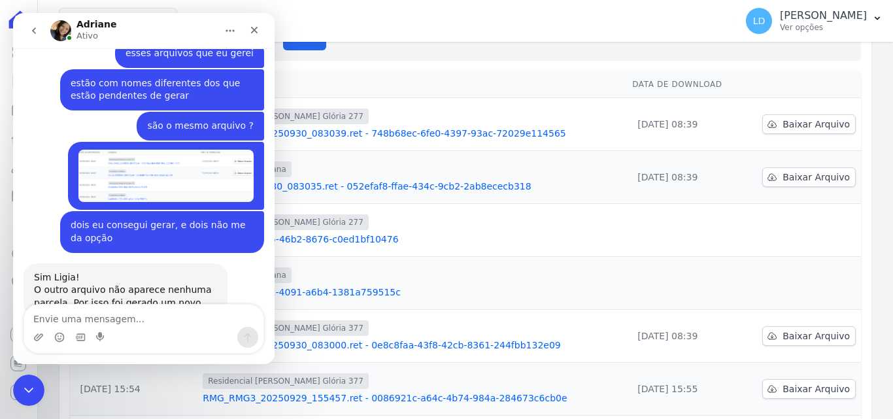
scroll to position [530, 0]
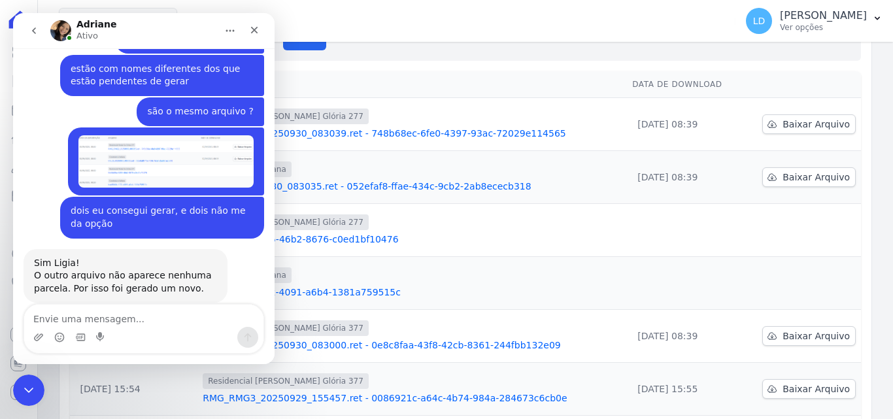
click at [161, 142] on img "Lígia diz…" at bounding box center [165, 161] width 175 height 53
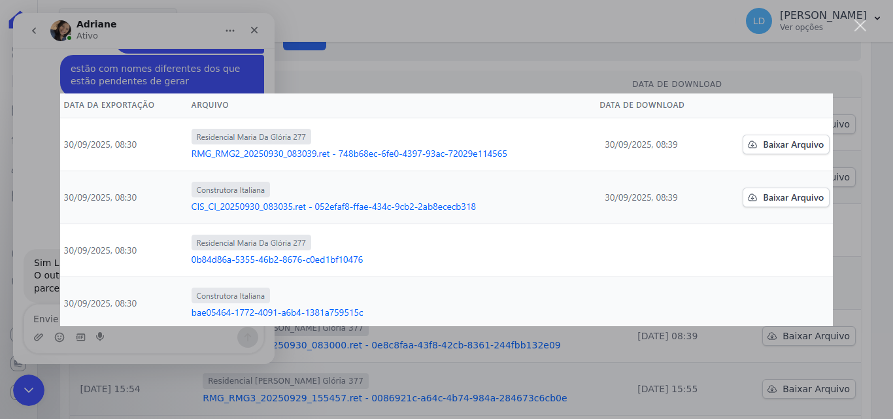
scroll to position [0, 0]
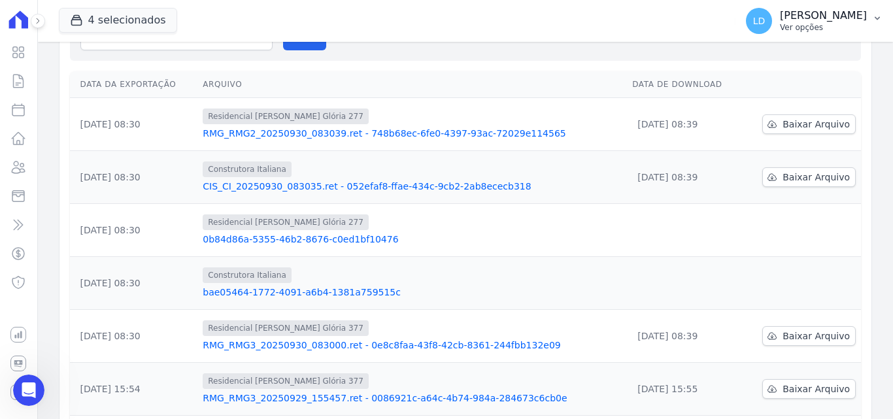
click at [837, 7] on button "LD [PERSON_NAME] Ver opções" at bounding box center [813, 21] width 157 height 37
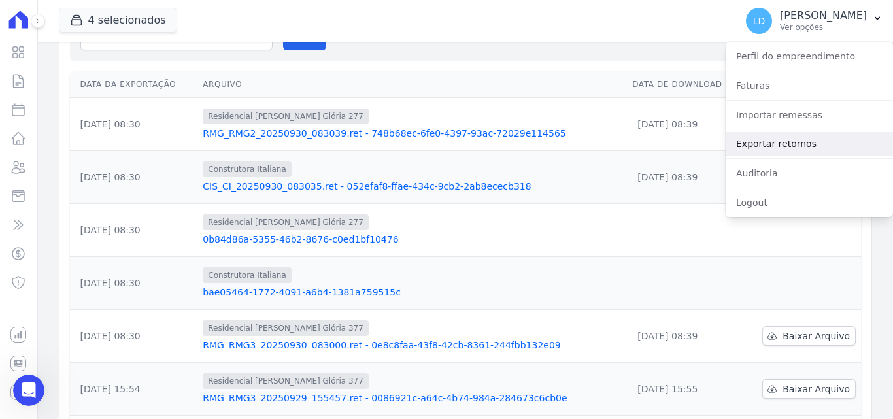
click at [762, 133] on link "Exportar retornos" at bounding box center [808, 144] width 167 height 24
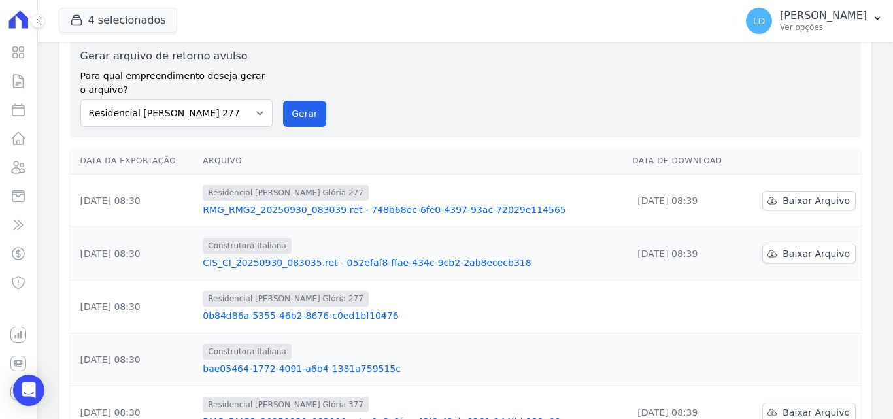
scroll to position [131, 0]
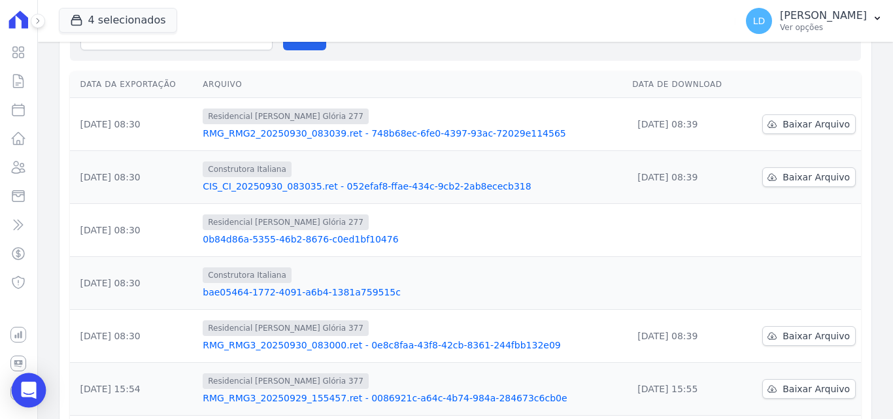
click at [31, 390] on icon "Open Intercom Messenger" at bounding box center [28, 390] width 15 height 17
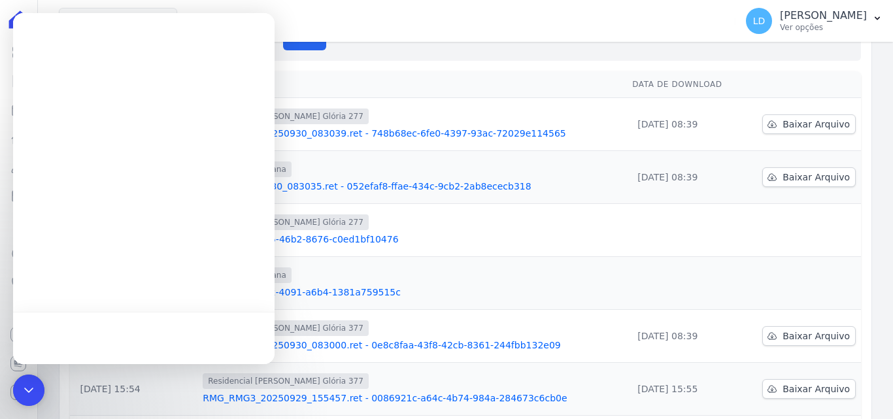
scroll to position [0, 0]
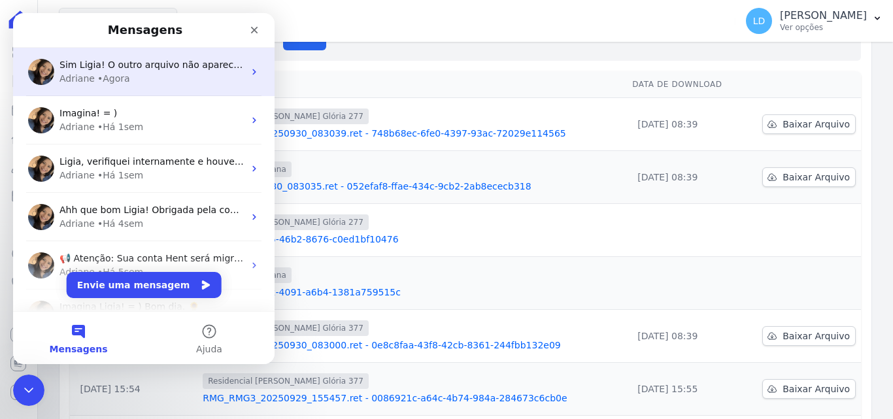
click at [159, 78] on div "Adriane • Agora" at bounding box center [151, 79] width 184 height 14
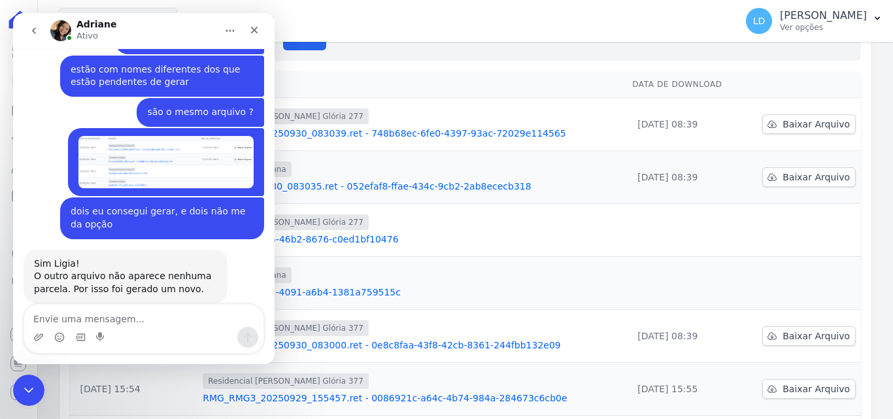
scroll to position [530, 0]
click at [100, 310] on textarea "Envie uma mensagem..." at bounding box center [143, 316] width 239 height 22
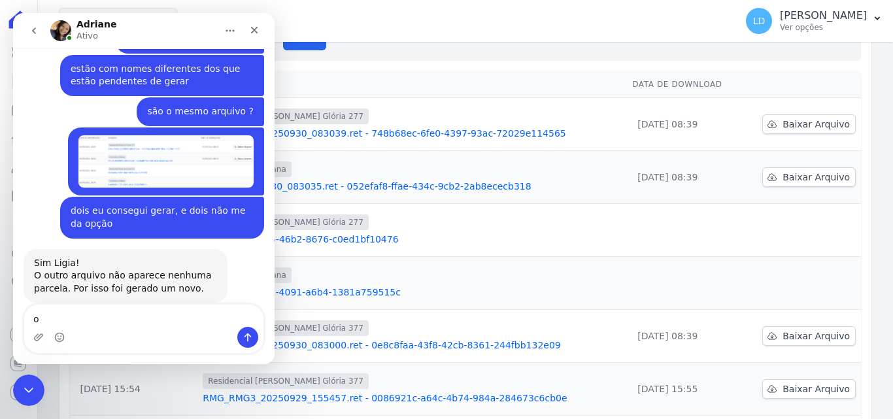
type textarea "ok"
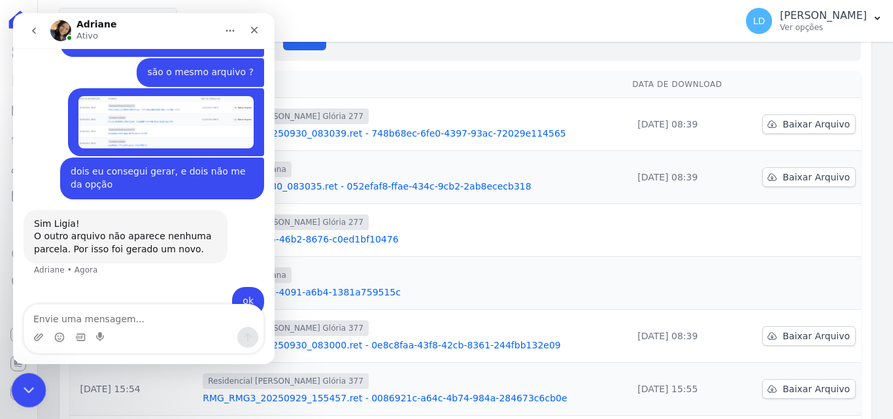
click at [27, 380] on icon "Encerramento do Messenger da Intercom" at bounding box center [27, 388] width 16 height 16
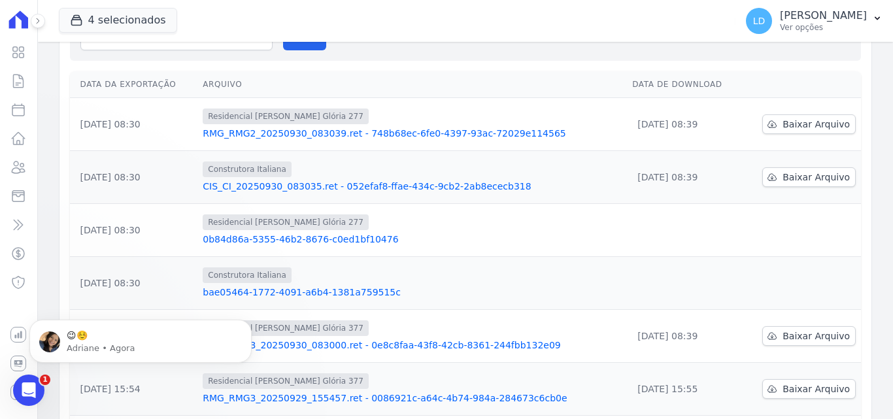
scroll to position [0, 0]
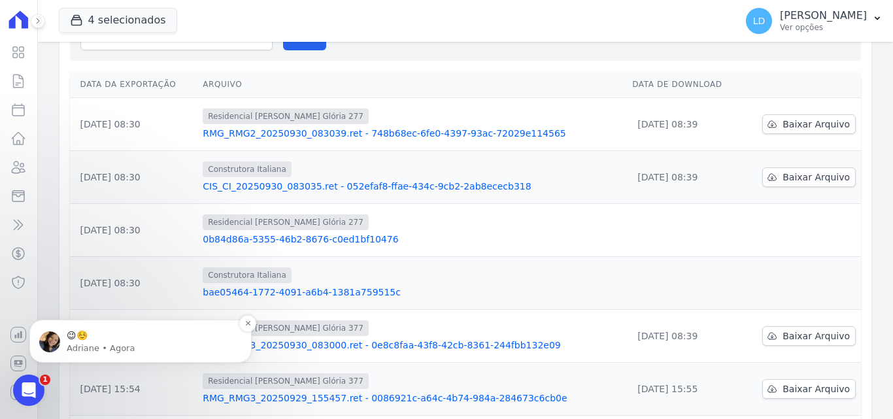
click at [88, 331] on span "😉☺️" at bounding box center [77, 335] width 21 height 10
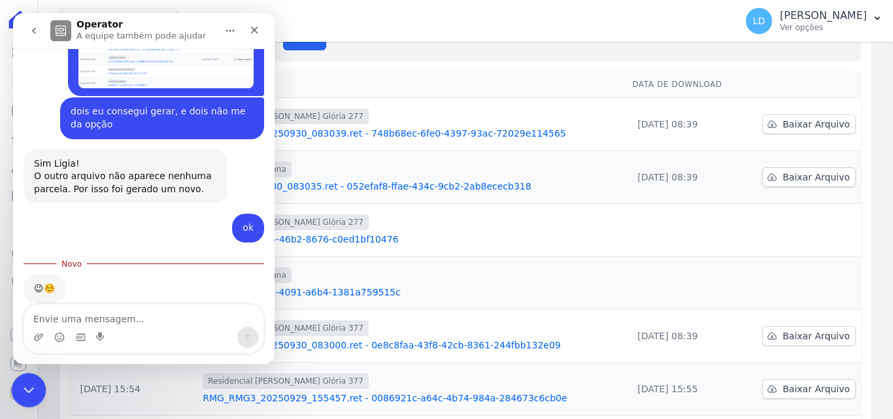
scroll to position [629, 0]
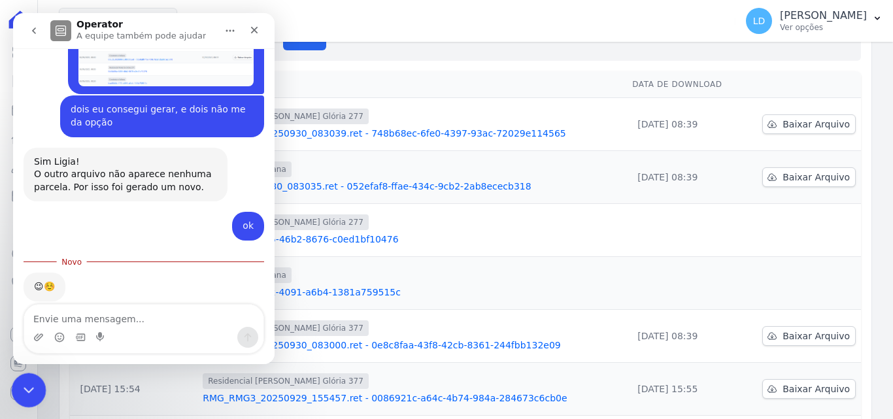
click at [30, 387] on icon "Encerramento do Messenger da Intercom" at bounding box center [27, 388] width 16 height 16
